Goal: Communication & Community: Answer question/provide support

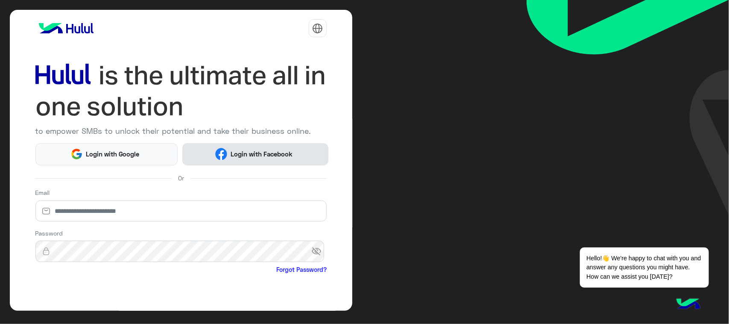
click at [243, 158] on span "Login with Facebook" at bounding box center [261, 154] width 68 height 10
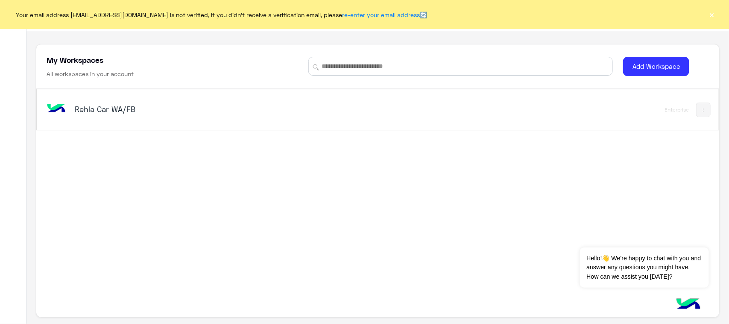
click at [91, 115] on div "Rehla Car WA/FB" at bounding box center [195, 110] width 240 height 12
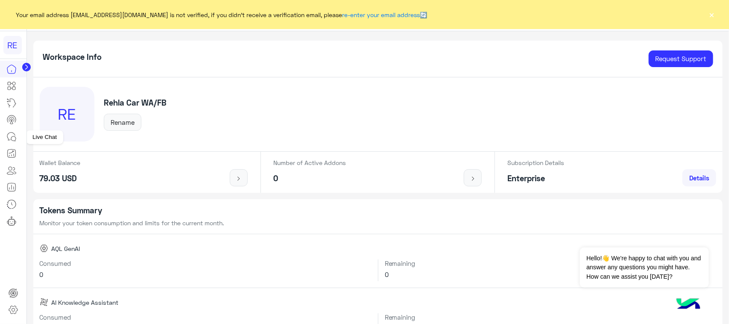
click at [0, 137] on link at bounding box center [11, 136] width 23 height 17
click at [5, 142] on link at bounding box center [11, 136] width 23 height 17
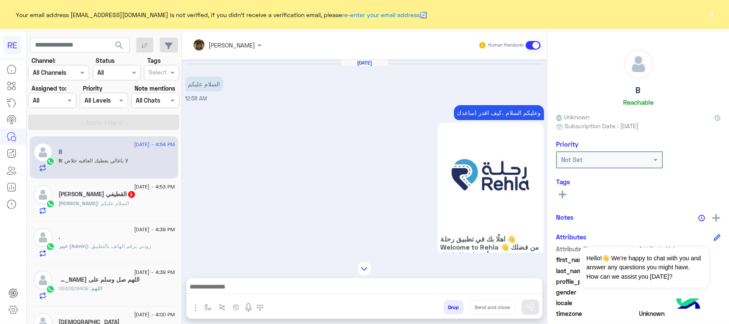
scroll to position [474, 0]
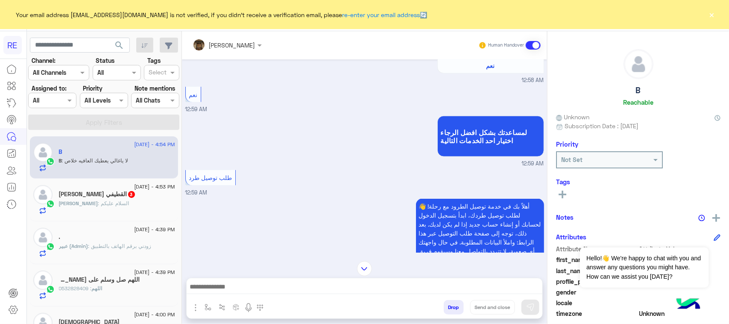
click at [82, 200] on div "[PERSON_NAME] القطيفي 3" at bounding box center [117, 195] width 116 height 9
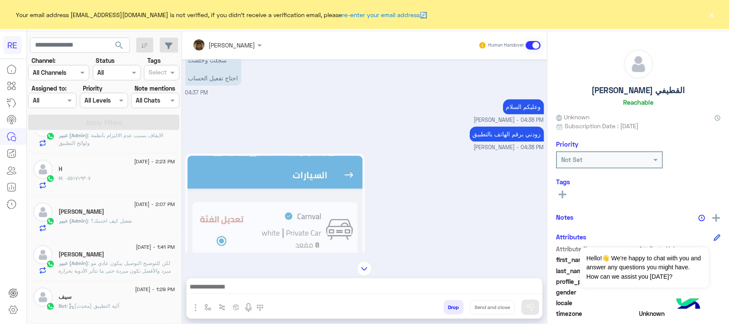
scroll to position [427, 0]
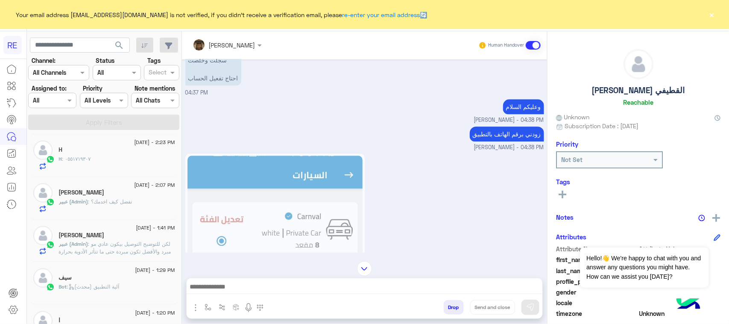
click at [140, 238] on div "[PERSON_NAME]" at bounding box center [117, 236] width 116 height 9
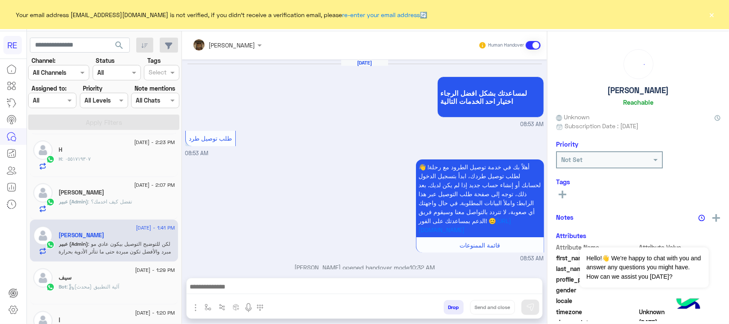
scroll to position [731, 0]
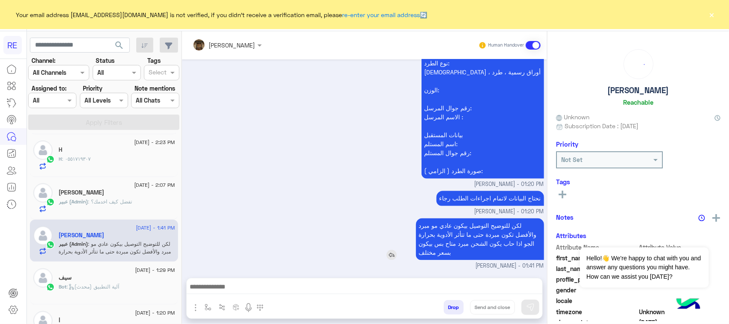
click at [475, 234] on p "لكن للتوضيح التوصيل بيكون عادي مو مبرد والأفضل تكون مبردة حتى ما تتأثر الأدوية …" at bounding box center [480, 239] width 128 height 42
click at [295, 221] on div "لكن للتوضيح التوصيل بيكون عادي مو مبرد والأفضل تكون مبردة حتى ما تتأثر الأدوية …" at bounding box center [364, 243] width 359 height 54
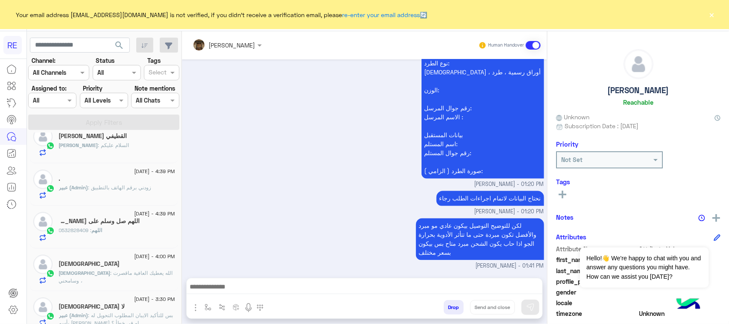
scroll to position [53, 0]
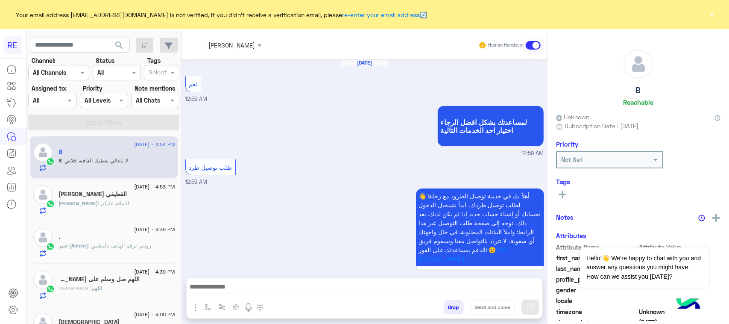
scroll to position [525, 0]
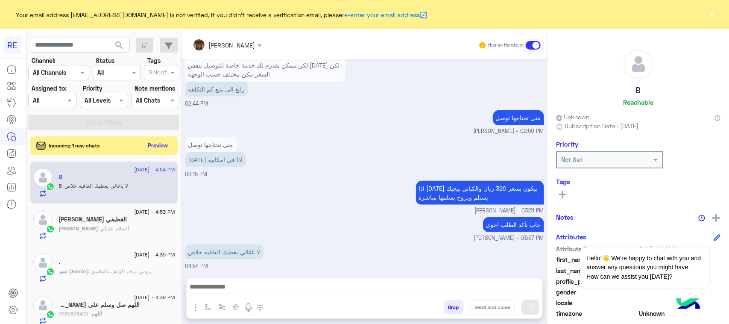
click at [206, 220] on div "حاب نأكد الطلب اخوي [PERSON_NAME] - 03:57 PM" at bounding box center [364, 228] width 359 height 27
click at [155, 146] on button "Preview" at bounding box center [158, 145] width 26 height 12
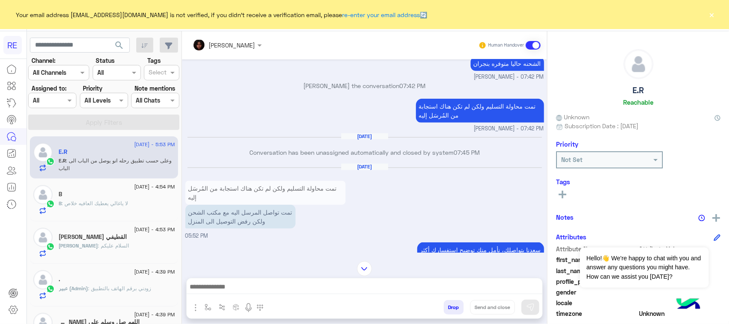
scroll to position [384, 0]
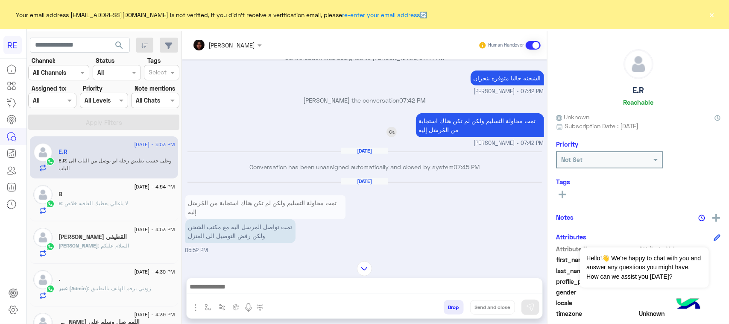
click at [449, 128] on p "تمت محاولة التسليم ولكن لم تكن هناك استجابة من المُرسَل إليه" at bounding box center [480, 125] width 128 height 24
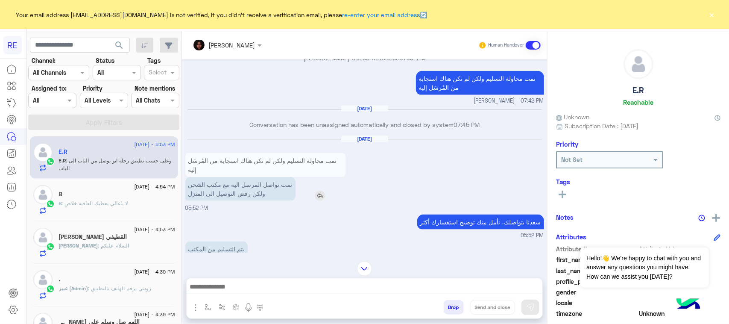
scroll to position [437, 0]
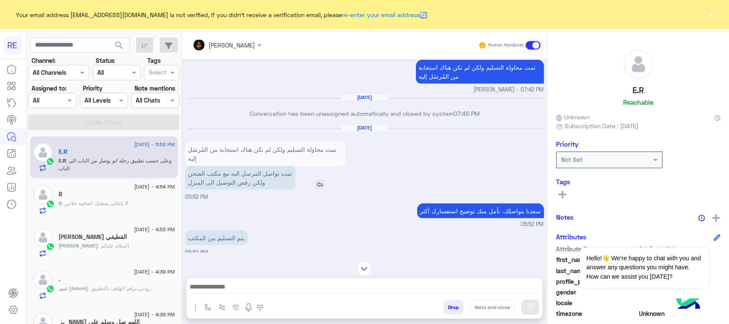
click at [231, 179] on p "تمت تواصل المرسل اليه مع مكتب الشحن ولكن رفض التوصيل الى المنزل" at bounding box center [240, 178] width 110 height 24
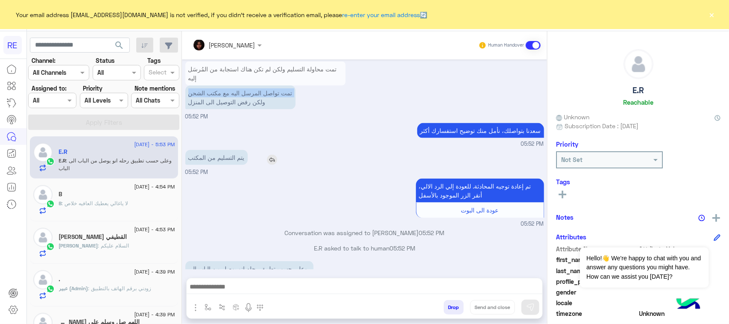
scroll to position [544, 0]
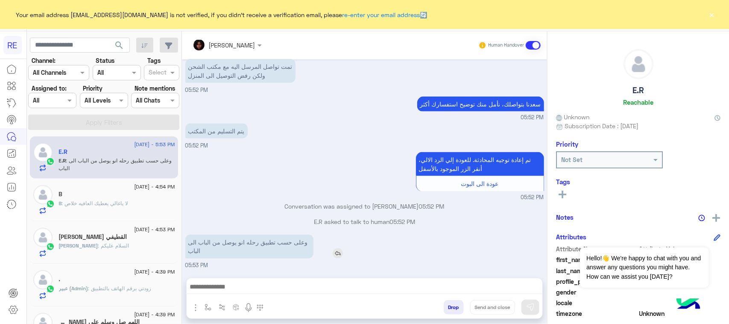
click at [259, 244] on p "وعلى حسب تطبيق رحله انو يوصل من الباب الى الباب" at bounding box center [249, 247] width 128 height 24
click at [249, 194] on small "05:52 PM" at bounding box center [364, 198] width 359 height 8
click at [0, 237] on div at bounding box center [13, 193] width 26 height 264
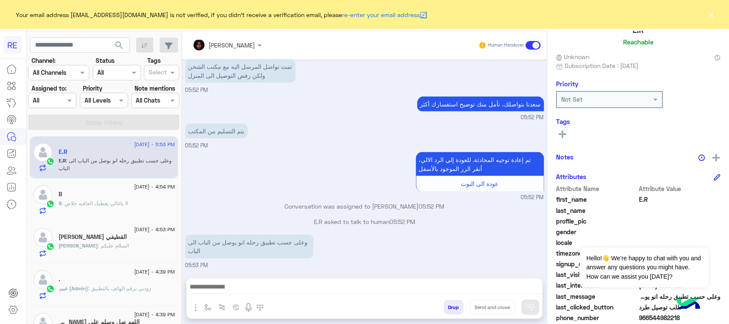
scroll to position [135, 0]
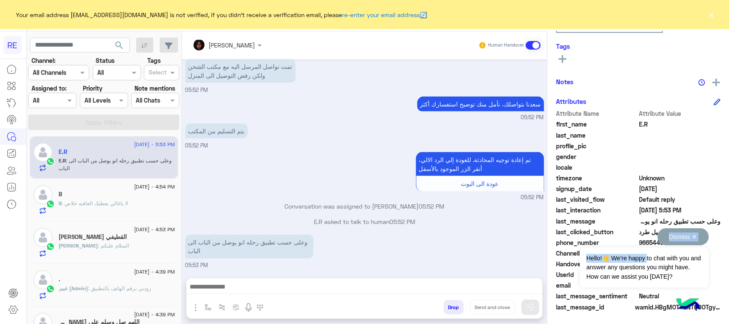
drag, startPoint x: 648, startPoint y: 238, endPoint x: 664, endPoint y: 243, distance: 16.4
click at [664, 243] on div "Dismiss ✕ Hello!👋 We're happy to chat with you and answer any questions you mig…" at bounding box center [644, 257] width 129 height 59
click at [683, 237] on button "Dismiss ✕" at bounding box center [683, 236] width 51 height 17
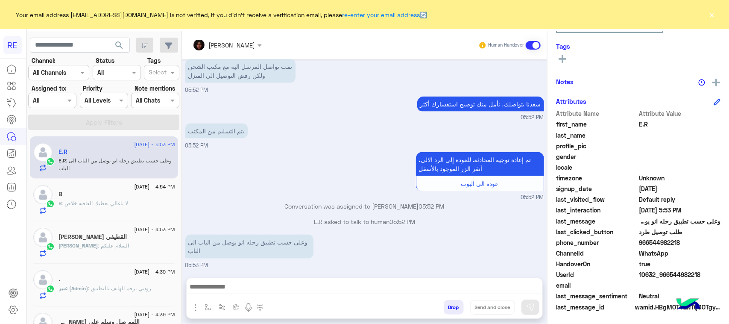
drag, startPoint x: 653, startPoint y: 242, endPoint x: 667, endPoint y: 250, distance: 16.6
click at [684, 247] on div "phone_number 966544982218" at bounding box center [638, 243] width 164 height 11
drag, startPoint x: 661, startPoint y: 251, endPoint x: 654, endPoint y: 268, distance: 18.6
click at [654, 272] on span "10632_966544982218" at bounding box center [681, 274] width 82 height 9
click at [646, 244] on span "966544982218" at bounding box center [681, 242] width 82 height 9
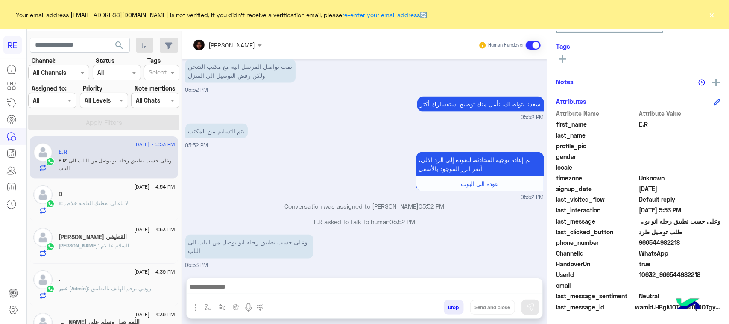
drag, startPoint x: 646, startPoint y: 242, endPoint x: 678, endPoint y: 242, distance: 31.6
click at [678, 242] on span "966544982218" at bounding box center [681, 242] width 82 height 9
click at [649, 244] on span "966544982218" at bounding box center [681, 242] width 82 height 9
drag, startPoint x: 649, startPoint y: 244, endPoint x: 682, endPoint y: 244, distance: 33.8
click at [682, 244] on span "966544982218" at bounding box center [681, 242] width 82 height 9
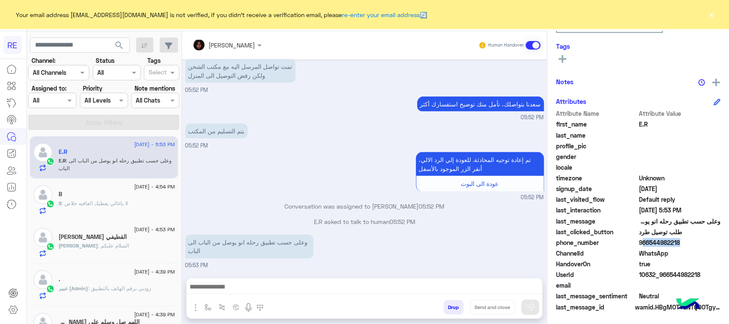
click at [674, 243] on span "966544982218" at bounding box center [681, 242] width 82 height 9
drag, startPoint x: 648, startPoint y: 240, endPoint x: 679, endPoint y: 240, distance: 31.6
click at [679, 240] on span "966544982218" at bounding box center [681, 242] width 82 height 9
copy span "544982218"
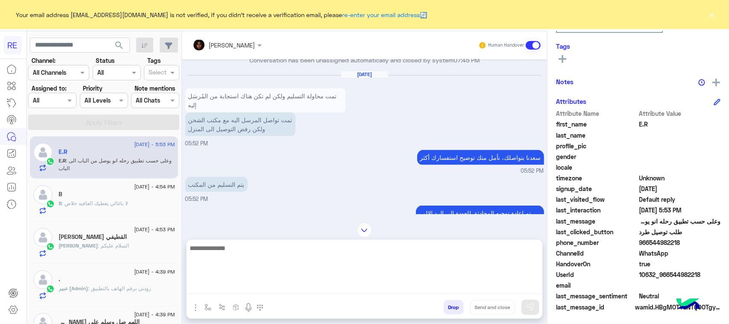
click at [279, 282] on textarea at bounding box center [365, 268] width 356 height 51
type textarea "**********"
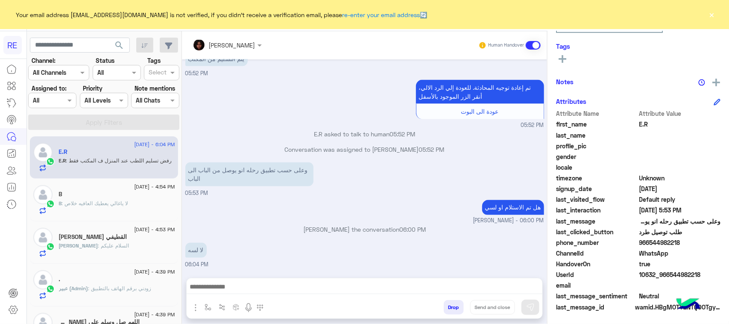
scroll to position [615, 0]
click at [244, 136] on p "E.R asked to talk to human 05:52 PM" at bounding box center [364, 134] width 359 height 9
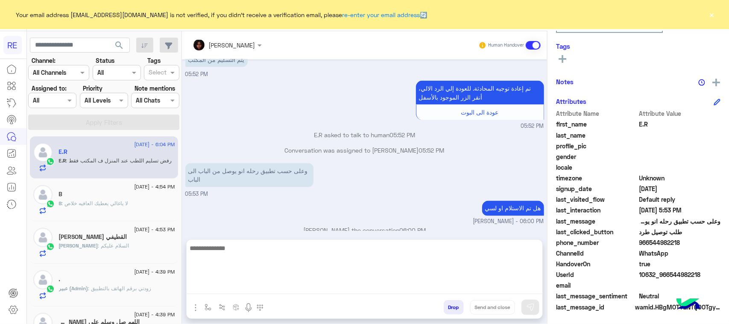
click at [270, 293] on textarea at bounding box center [365, 268] width 356 height 51
type textarea "**********"
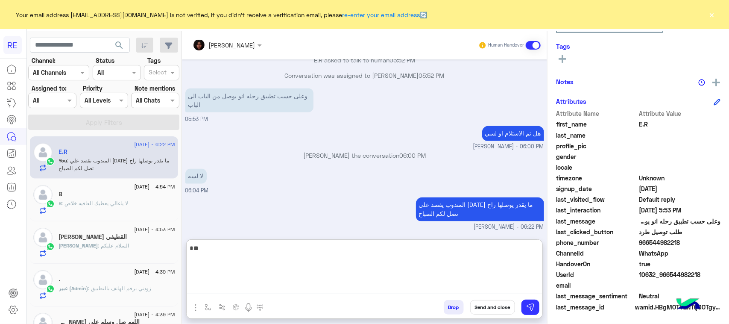
type textarea "*"
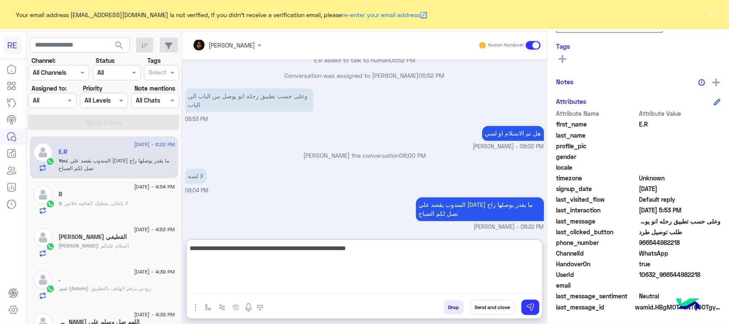
type textarea "**********"
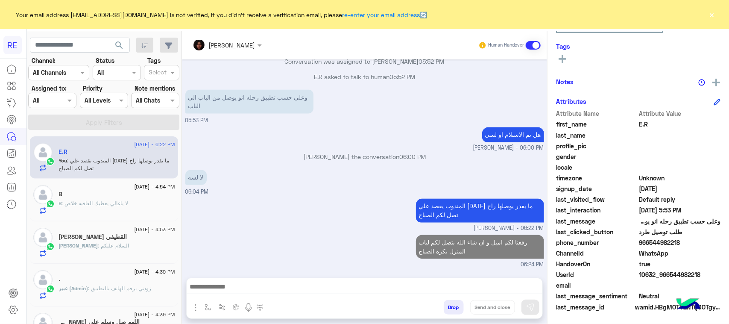
scroll to position [688, 0]
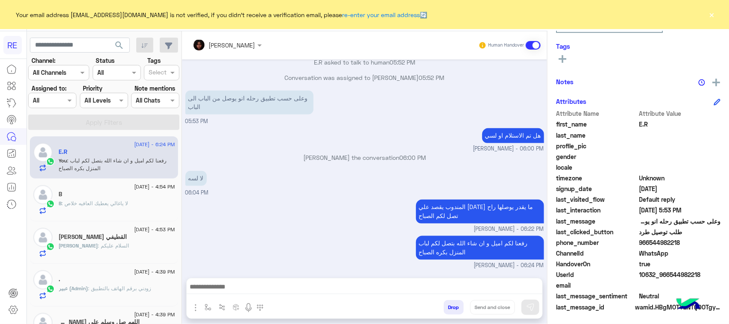
click at [242, 221] on div "المندوب يقصد علي اليوم ما يقدر يوصلها راح تصل لكم الصباح مروه احمد - 06:22 PM" at bounding box center [364, 215] width 359 height 36
click at [493, 248] on p "رفعنا لكم اميل و ان شاء الله بتصل لكم لباب المنزل بكره الصباح" at bounding box center [480, 248] width 128 height 24
click at [493, 247] on p "رفعنا لكم اميل و ان شاء الله بتصل لكم لباب المنزل بكره الصباح" at bounding box center [480, 248] width 128 height 24
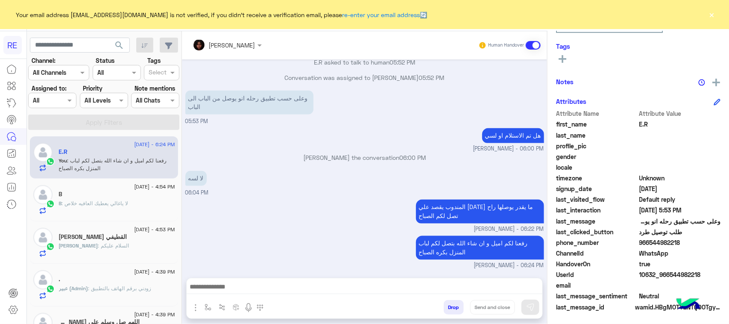
click at [447, 167] on div "مروه احمد joined the conversation 06:00 PM" at bounding box center [364, 160] width 359 height 15
click at [429, 241] on p "رفعنا لكم اميل و ان شاء الله بتصل لكم لباب المنزل بكره الصباح" at bounding box center [480, 248] width 128 height 24
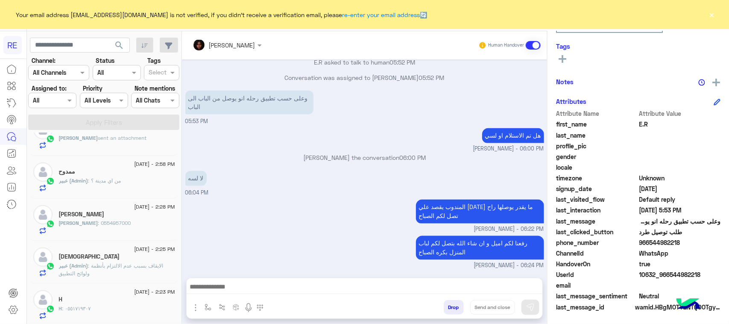
scroll to position [0, 0]
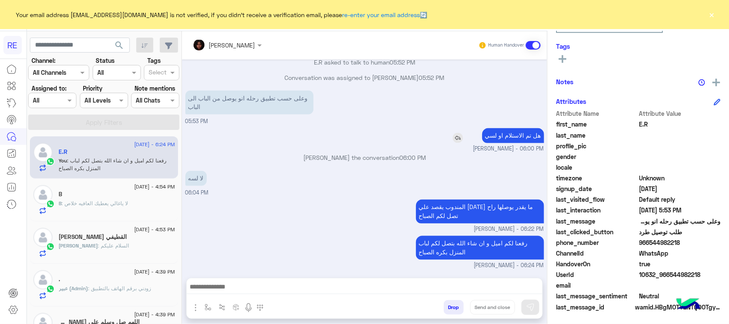
click at [438, 131] on div "هل تم الاستلام او لسي" at bounding box center [489, 135] width 111 height 15
click at [476, 243] on p "رفعنا لكم اميل و ان شاء الله بتصل لكم لباب المنزل بكره الصباح" at bounding box center [480, 248] width 128 height 24
click at [475, 243] on p "رفعنا لكم اميل و ان شاء الله بتصل لكم لباب المنزل بكره الصباح" at bounding box center [480, 248] width 128 height 24
click at [357, 227] on small "مروه احمد - 06:22 PM" at bounding box center [364, 230] width 359 height 8
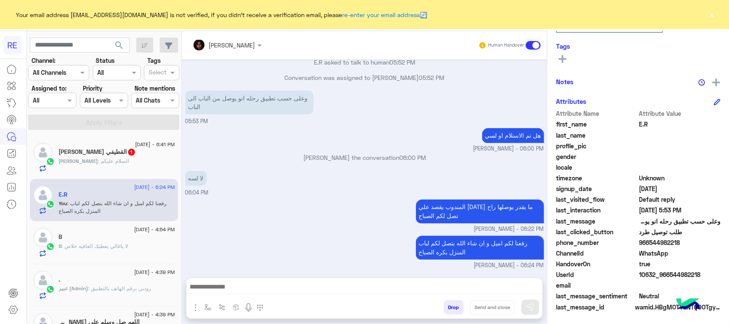
scroll to position [716, 0]
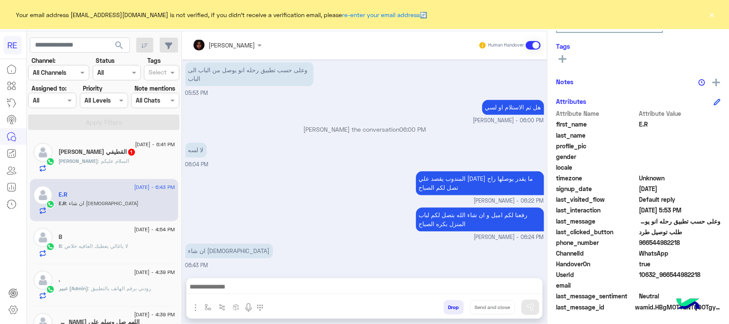
click at [224, 167] on div "لا لسه 06:04 PM" at bounding box center [364, 155] width 359 height 29
click at [131, 169] on div "محمود : السلام عليكم" at bounding box center [117, 164] width 116 height 15
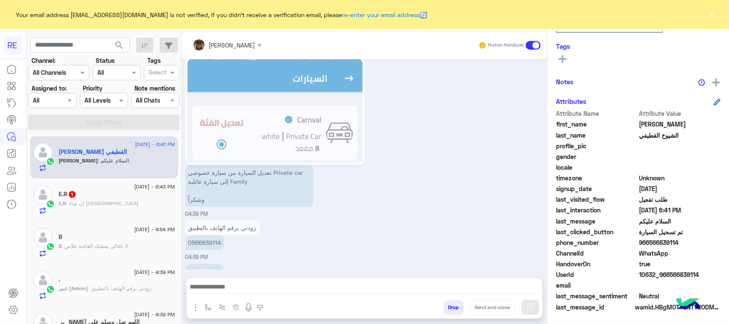
scroll to position [1045, 0]
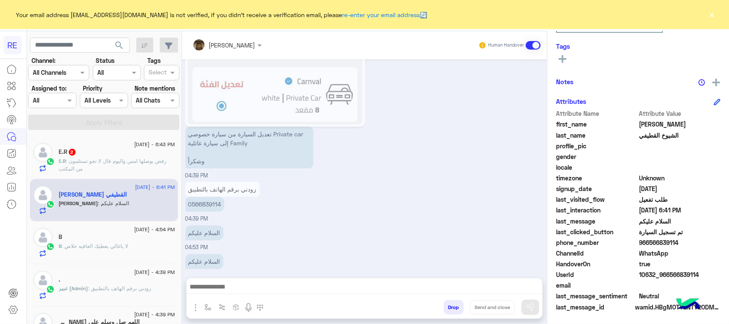
click at [133, 157] on div "E.R 2" at bounding box center [117, 152] width 116 height 9
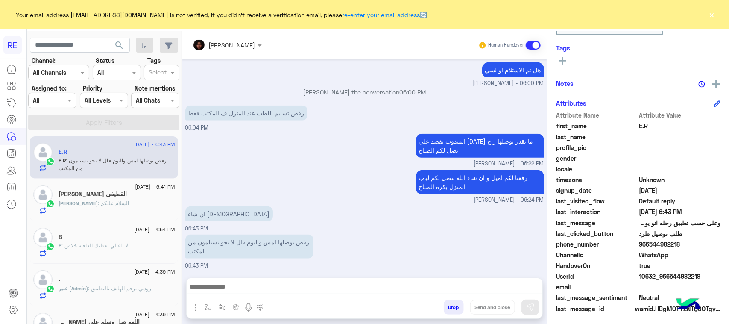
scroll to position [135, 0]
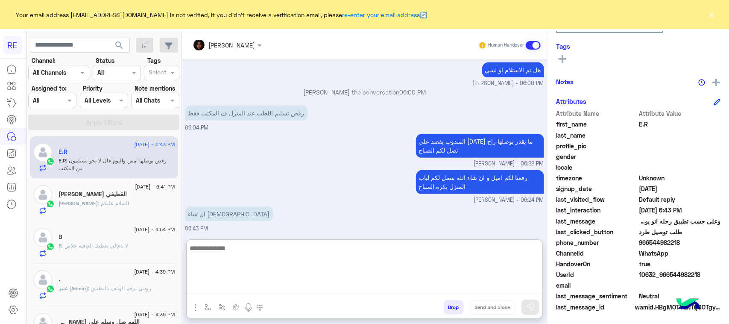
click at [270, 290] on textarea at bounding box center [365, 268] width 356 height 51
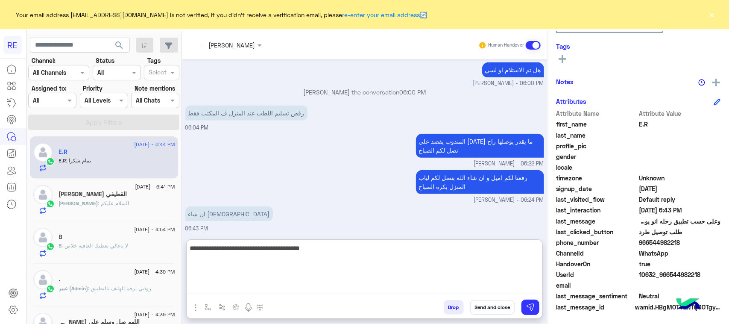
scroll to position [482, 0]
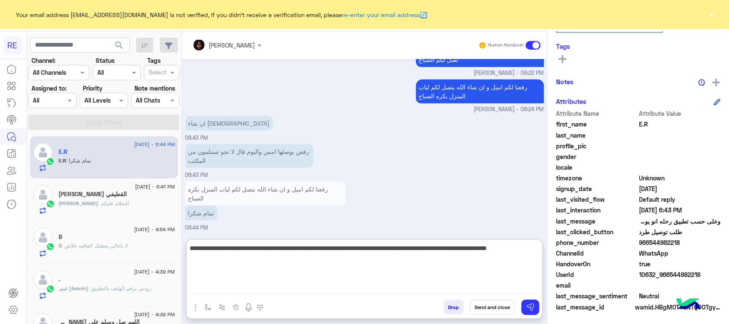
type textarea "**********"
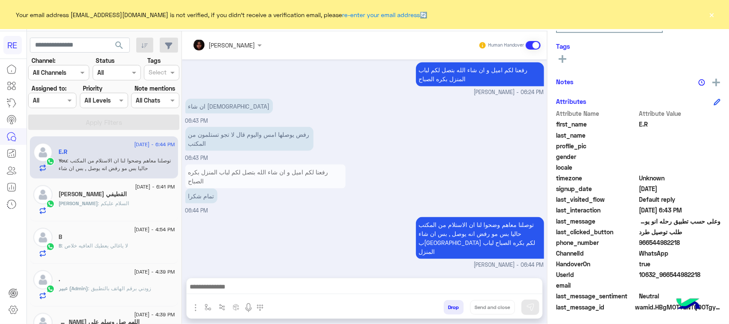
scroll to position [489, 0]
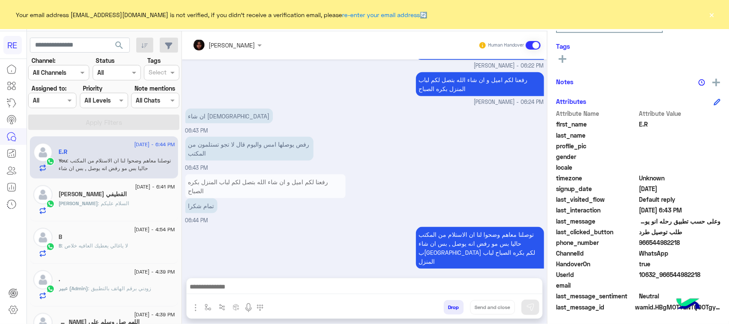
click at [103, 194] on h5 "[PERSON_NAME] القطيفي" at bounding box center [93, 194] width 68 height 7
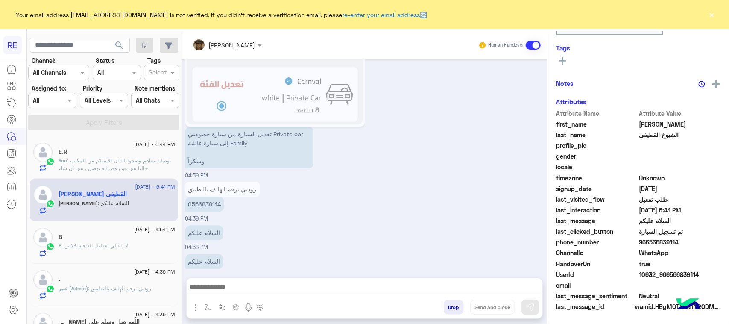
scroll to position [135, 0]
click at [337, 317] on div "Drop Send and close" at bounding box center [406, 309] width 273 height 19
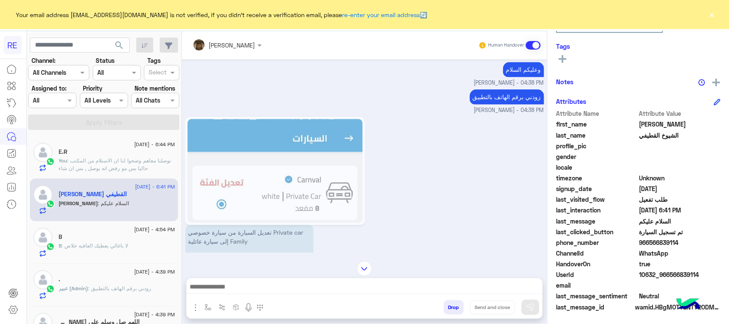
scroll to position [938, 0]
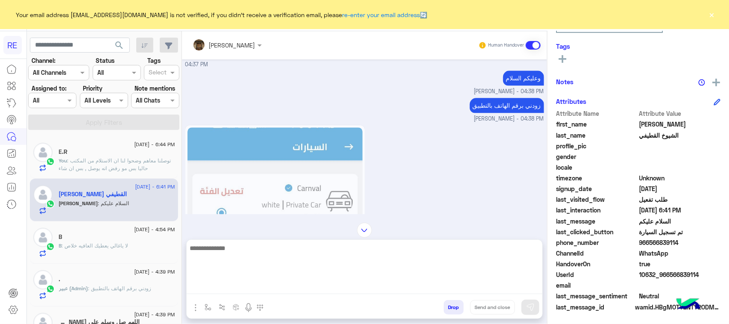
click at [246, 294] on textarea at bounding box center [365, 268] width 356 height 51
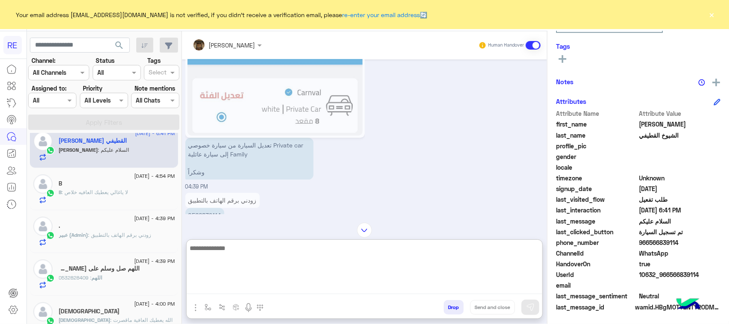
scroll to position [977, 0]
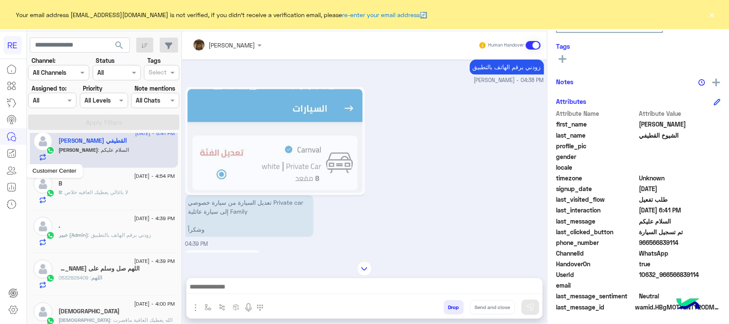
click at [0, 166] on link at bounding box center [11, 170] width 23 height 17
